Goal: Task Accomplishment & Management: Use online tool/utility

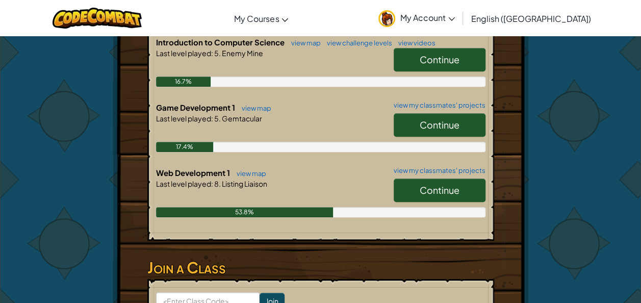
scroll to position [240, 0]
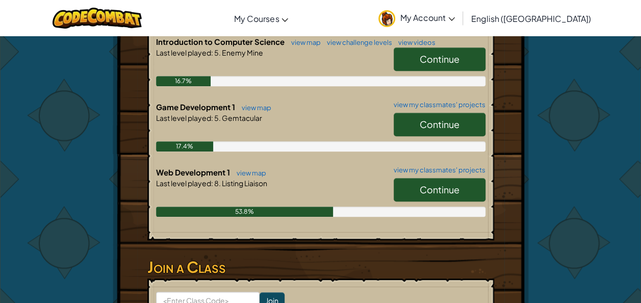
click at [413, 187] on link "Continue" at bounding box center [440, 189] width 92 height 23
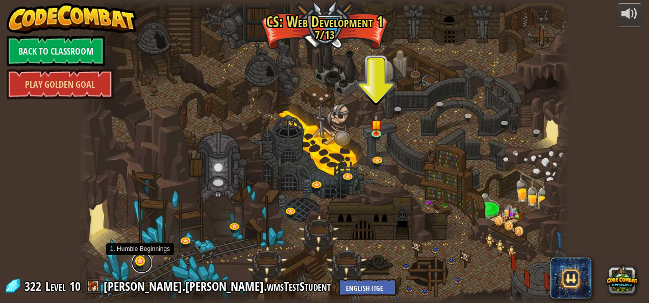
click at [139, 256] on link at bounding box center [142, 262] width 20 height 20
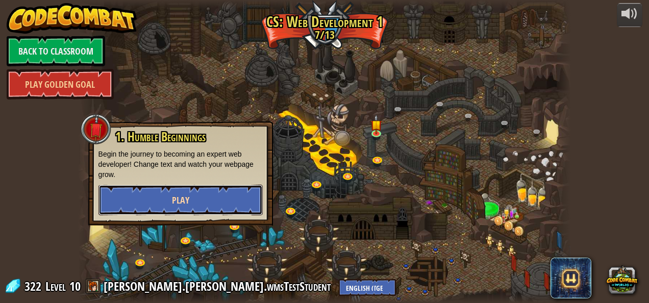
click at [240, 203] on button "Play" at bounding box center [180, 200] width 164 height 31
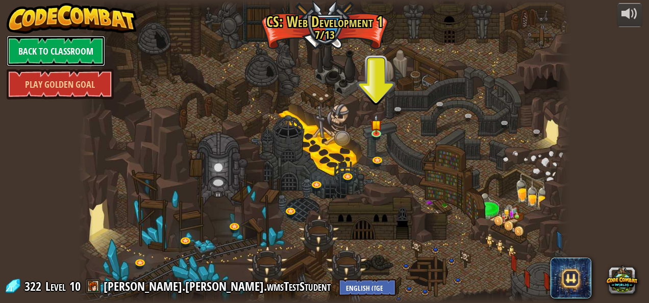
click at [55, 54] on link "Back to Classroom" at bounding box center [56, 51] width 98 height 31
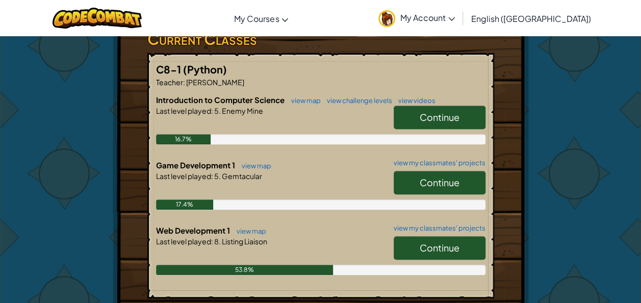
scroll to position [182, 0]
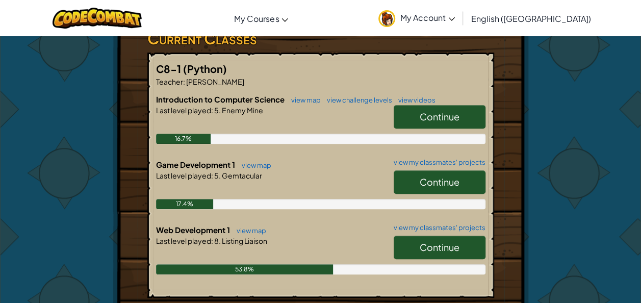
click at [433, 178] on span "Continue" at bounding box center [440, 182] width 40 height 12
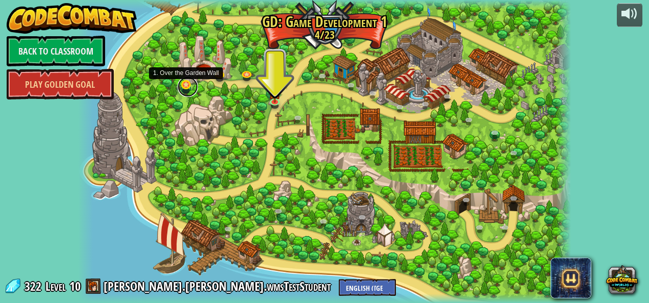
click at [185, 86] on link at bounding box center [187, 86] width 20 height 20
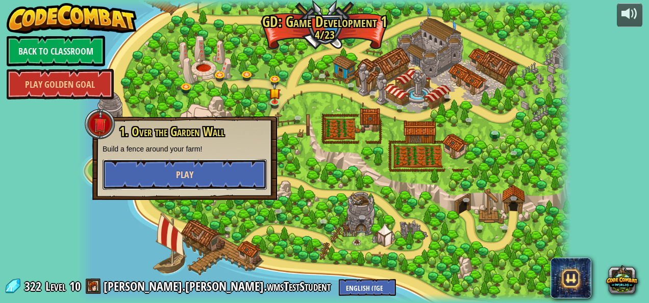
click at [163, 176] on button "Play" at bounding box center [184, 174] width 164 height 31
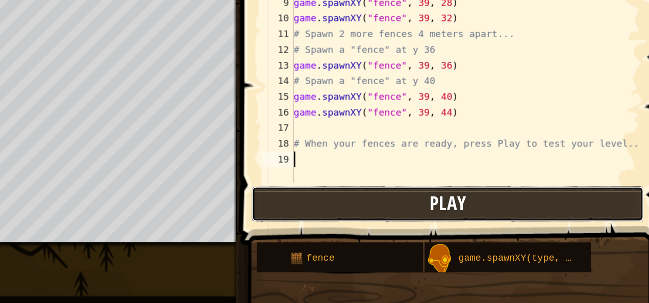
click at [537, 239] on button "Play" at bounding box center [507, 237] width 255 height 23
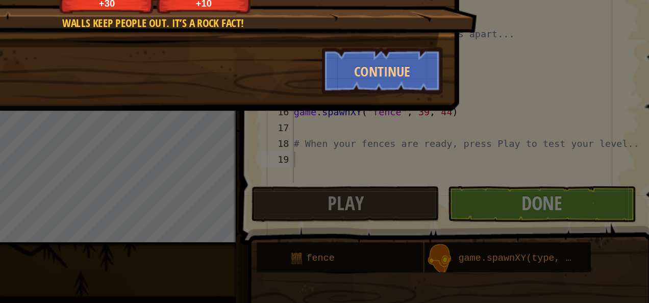
click at [573, 156] on div "Walls keep people out. It’s a Rock Fact! +30 +10 Continue" at bounding box center [324, 151] width 649 height 303
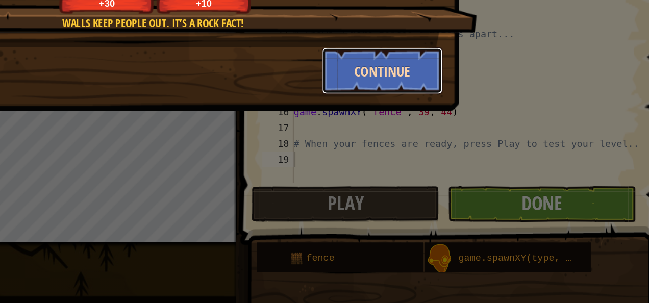
click at [463, 153] on button "Continue" at bounding box center [465, 151] width 79 height 31
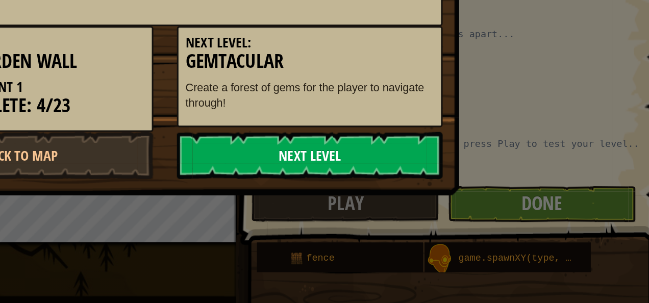
click at [465, 213] on link "Next Level" at bounding box center [418, 206] width 173 height 31
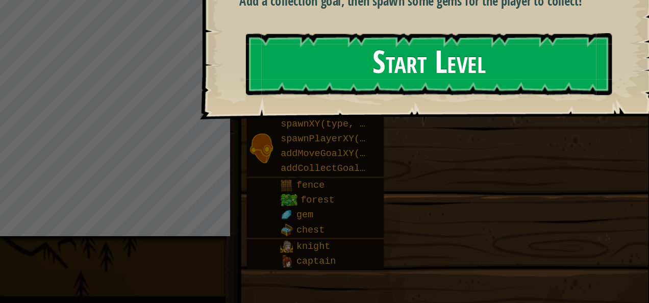
click at [488, 146] on button "Start Level" at bounding box center [496, 147] width 238 height 40
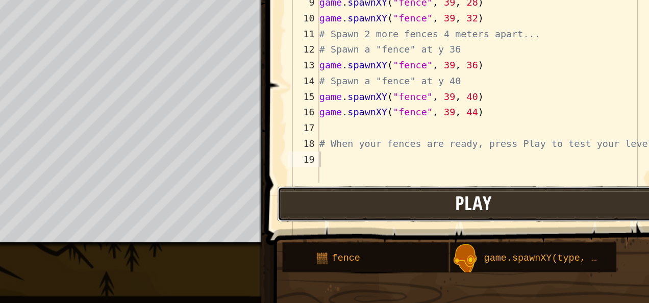
click at [520, 238] on button "Play" at bounding box center [507, 237] width 255 height 23
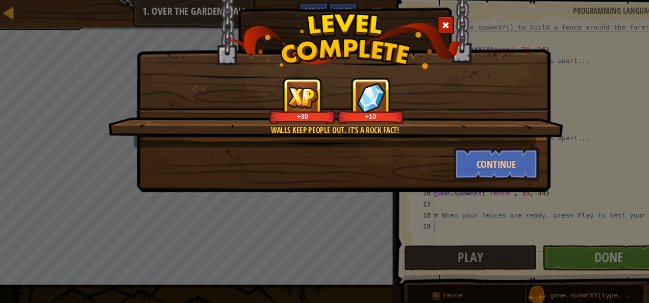
click at [12, 17] on div "Walls keep people out. It’s a Rock Fact! +30 +10 Continue" at bounding box center [324, 151] width 649 height 303
click at [483, 161] on button "Continue" at bounding box center [465, 151] width 79 height 31
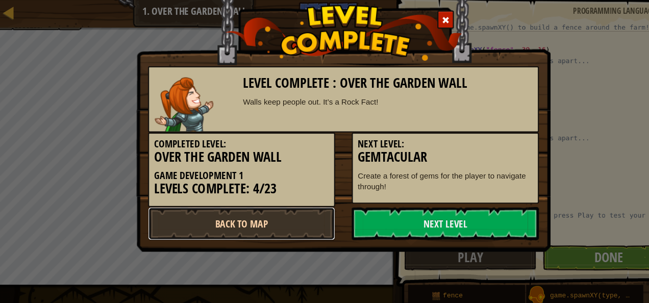
click at [223, 210] on link "Back to Map" at bounding box center [230, 206] width 173 height 31
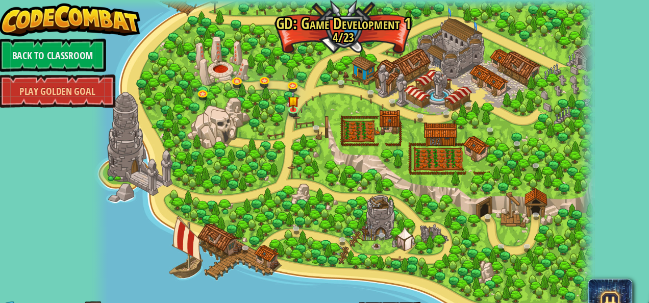
click at [225, 66] on div at bounding box center [324, 151] width 463 height 303
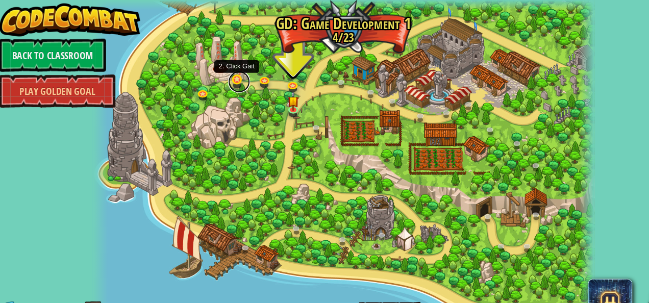
click at [226, 73] on link at bounding box center [228, 75] width 20 height 20
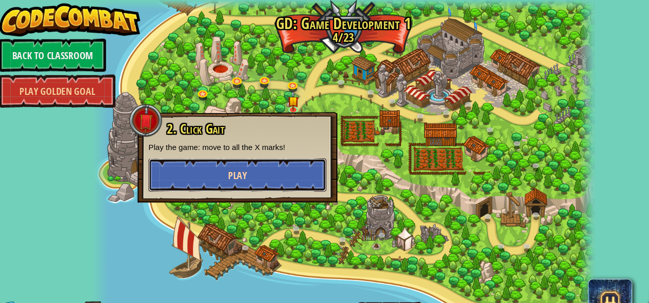
click at [265, 160] on button "Play" at bounding box center [226, 161] width 164 height 31
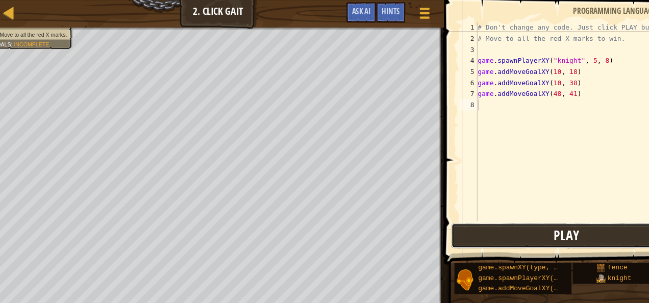
click at [535, 217] on span "Play" at bounding box center [530, 217] width 23 height 16
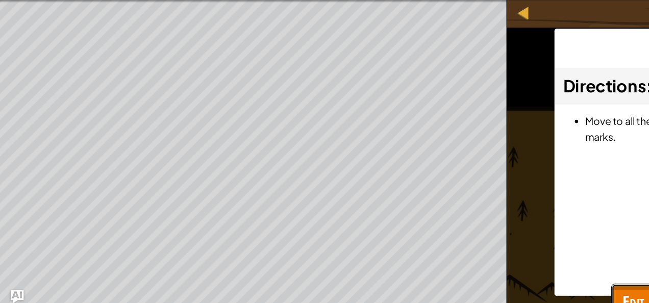
click at [590, 264] on button "Edit Level" at bounding box center [606, 278] width 69 height 33
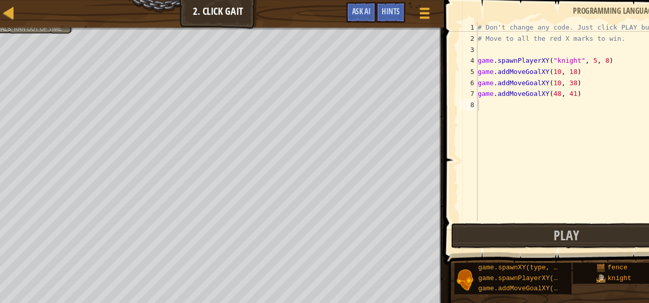
click at [15, 3] on div "Map Game Development 1 2. Click Gait Game Menu Done Hints Ask AI" at bounding box center [208, 12] width 417 height 25
click at [14, 11] on div at bounding box center [15, 12] width 13 height 13
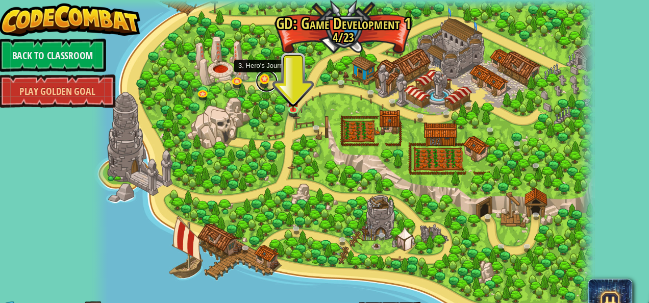
click at [250, 70] on link at bounding box center [253, 75] width 20 height 20
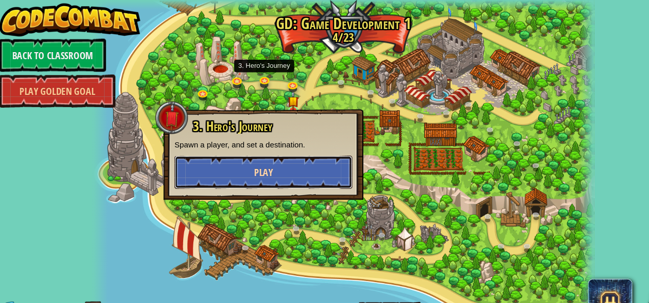
click at [260, 153] on button "Play" at bounding box center [250, 159] width 164 height 31
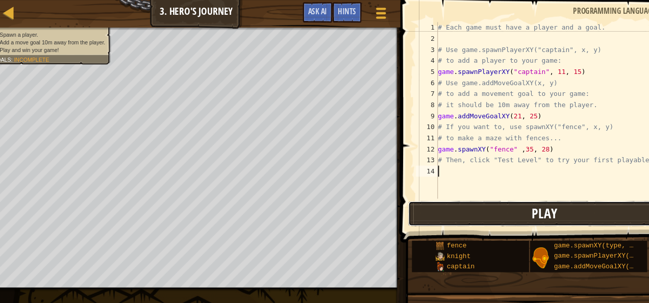
click at [464, 189] on button "Play" at bounding box center [510, 197] width 252 height 23
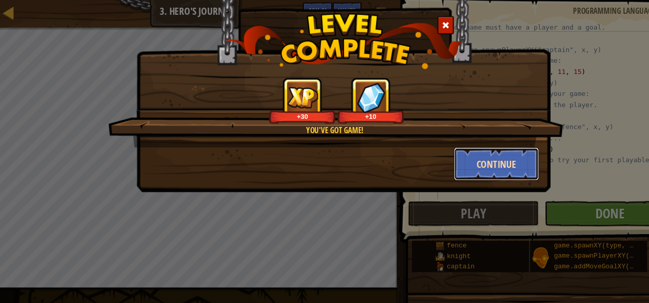
click at [475, 149] on button "Continue" at bounding box center [465, 151] width 79 height 31
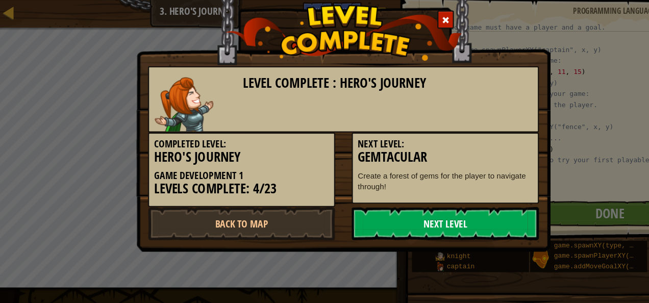
click at [393, 208] on link "Next Level" at bounding box center [418, 206] width 173 height 31
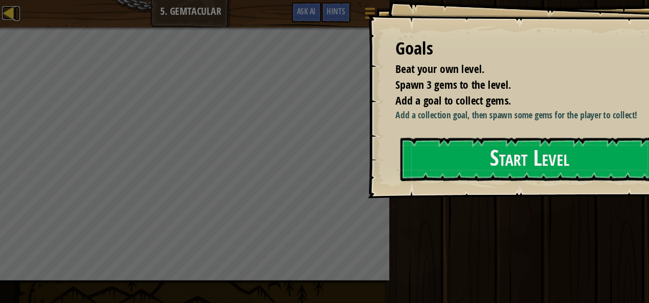
click at [14, 11] on div at bounding box center [15, 12] width 13 height 13
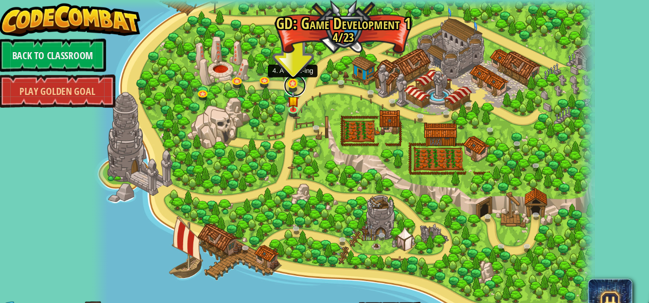
click at [278, 75] on link at bounding box center [279, 79] width 20 height 20
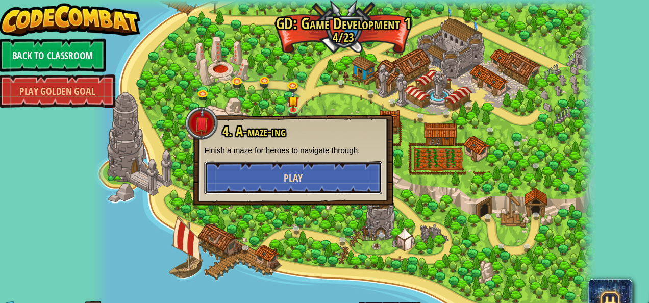
click at [273, 163] on span "Play" at bounding box center [277, 164] width 17 height 13
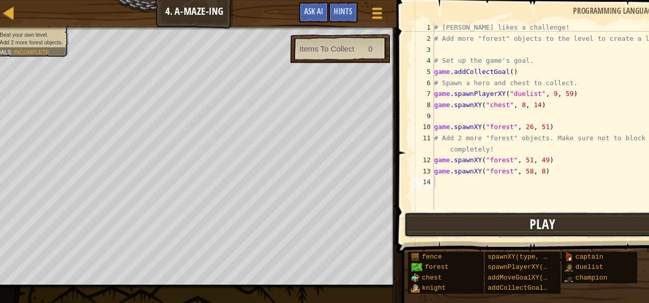
click at [543, 204] on button "Play" at bounding box center [507, 207] width 255 height 23
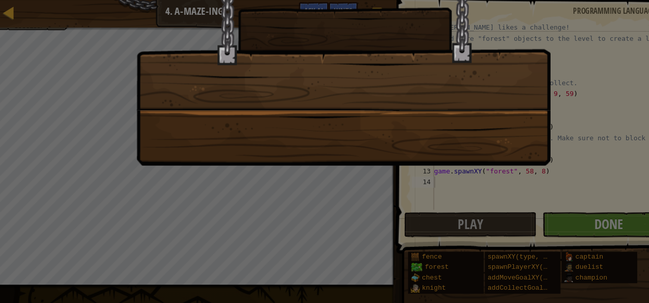
click at [590, 211] on div at bounding box center [324, 151] width 649 height 303
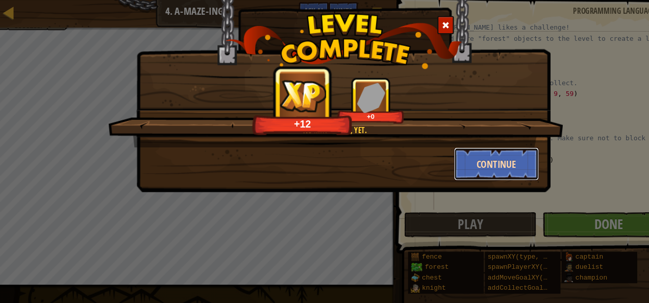
click at [465, 146] on button "Continue" at bounding box center [465, 151] width 79 height 31
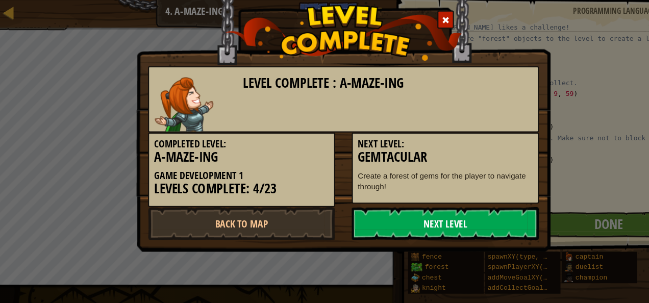
click at [400, 209] on link "Next Level" at bounding box center [418, 206] width 173 height 31
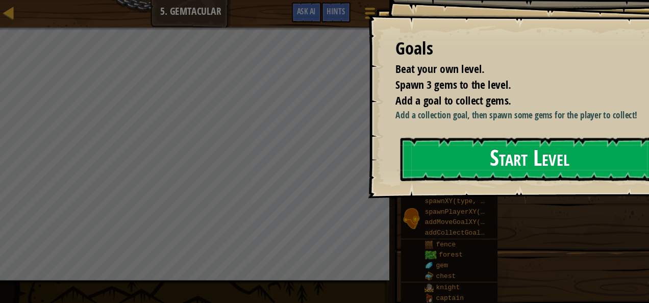
click at [450, 156] on button "Start Level" at bounding box center [496, 147] width 238 height 40
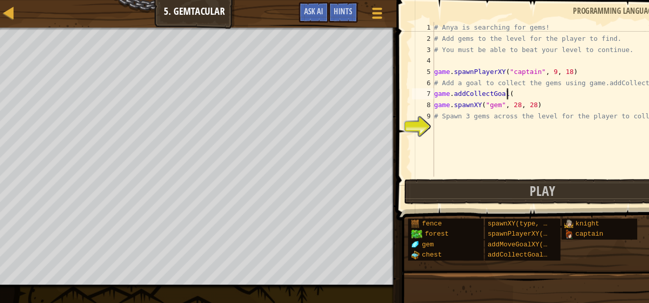
scroll to position [5, 5]
type textarea "game.addCollectGoal"
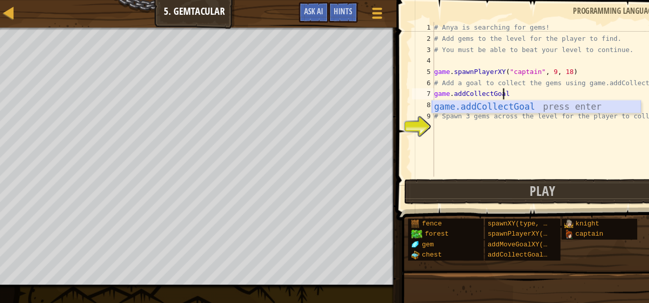
click at [508, 102] on div "game.addCollectGoal press enter" at bounding box center [502, 111] width 193 height 37
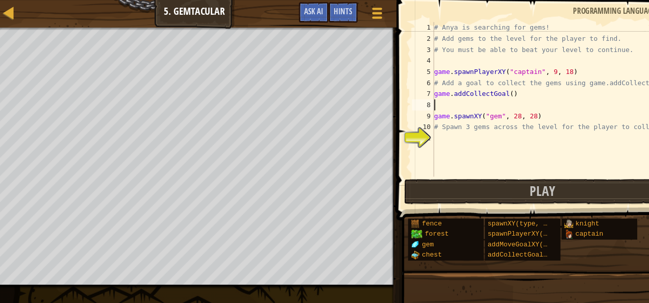
scroll to position [5, 0]
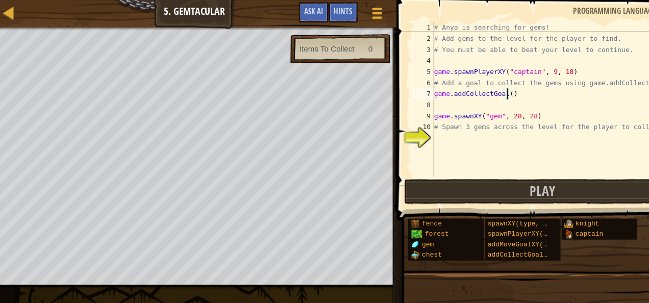
click at [475, 87] on div "# Anya is searching for gems! # Add gems to the level for the player to find. #…" at bounding box center [519, 101] width 227 height 163
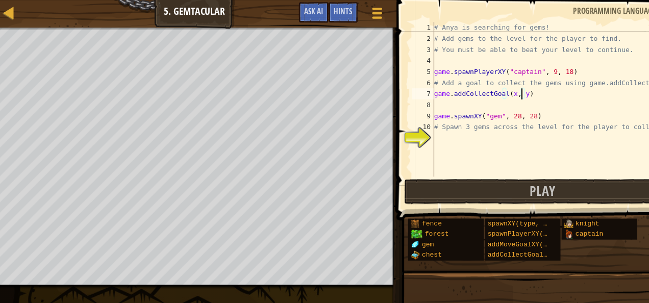
scroll to position [5, 6]
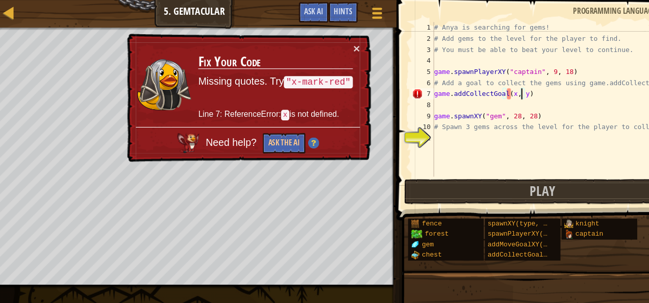
click at [532, 90] on div "# Anya is searching for gems! # Add gems to the level for the player to find. #…" at bounding box center [519, 101] width 227 height 163
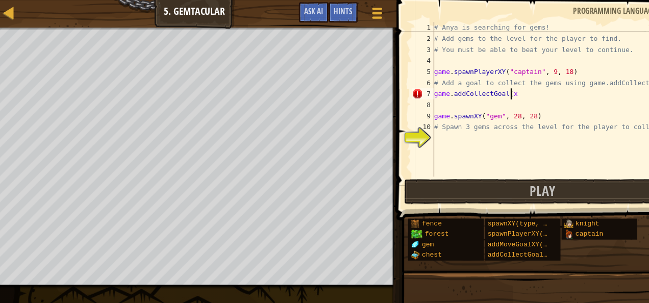
scroll to position [5, 5]
type textarea "game.addCollectGoal()"
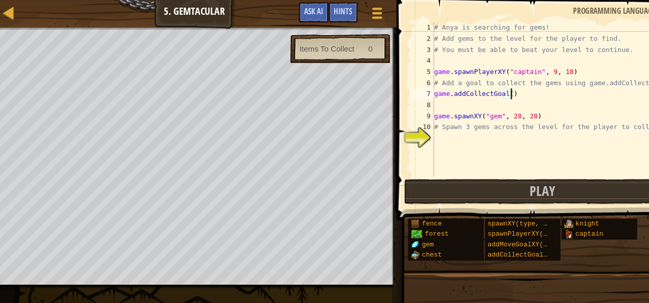
click at [416, 129] on div "# Anya is searching for gems! # Add gems to the level for the player to find. #…" at bounding box center [519, 101] width 227 height 163
click at [190, 18] on div "Map Game Development 1 5. Gemtacular Game Menu Done Hints Ask AI" at bounding box center [186, 12] width 373 height 25
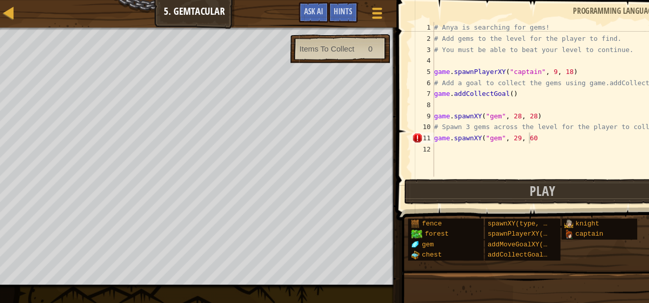
type textarea "game.spawnXY("gem", 29, 60)"
click at [417, 141] on div "# Anya is searching for gems! # Add gems to the level for the player to find. #…" at bounding box center [519, 101] width 227 height 163
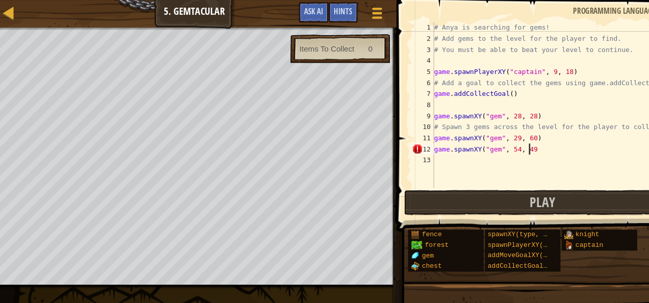
scroll to position [5, 7]
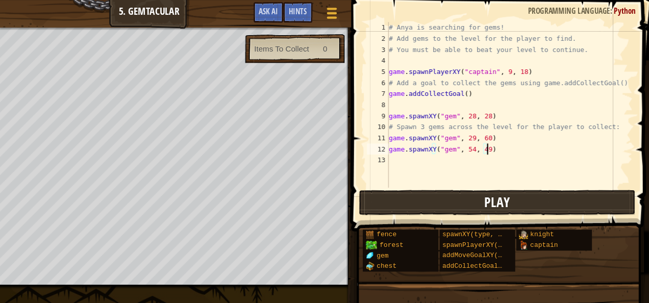
type textarea "game.spawnXY("gem", 54, 49)"
drag, startPoint x: 577, startPoint y: 179, endPoint x: 580, endPoint y: 187, distance: 8.1
click at [580, 187] on button "Play" at bounding box center [507, 186] width 255 height 23
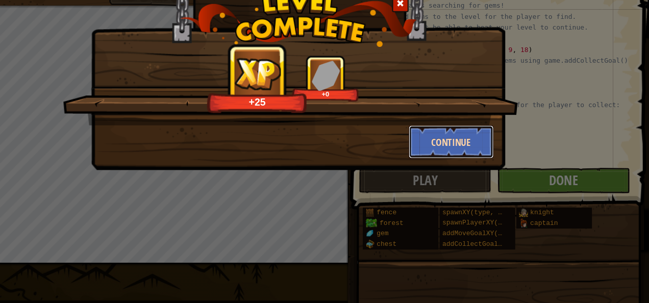
click at [488, 151] on button "Continue" at bounding box center [465, 151] width 79 height 31
